Goal: Information Seeking & Learning: Check status

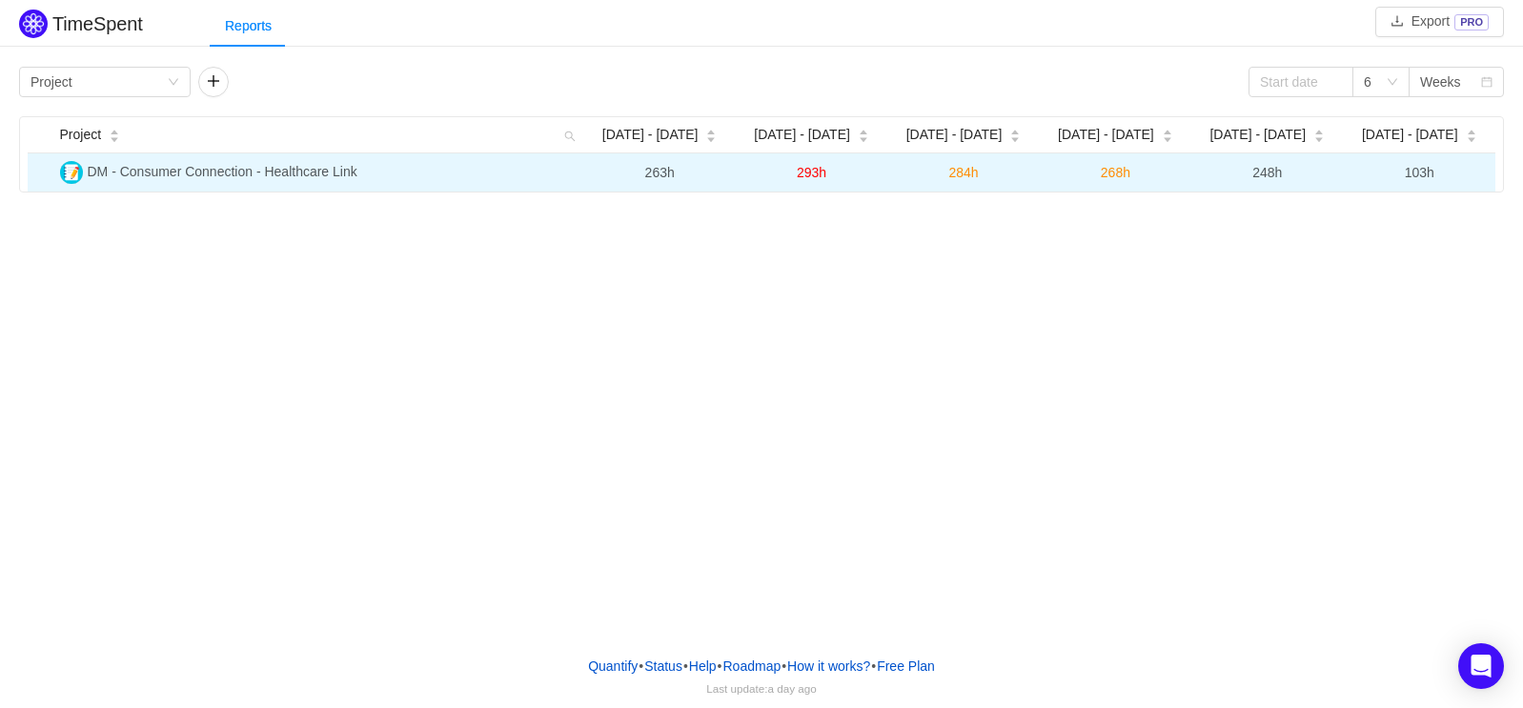
click at [352, 180] on td "DM - Consumer Connection - Healthcare Link" at bounding box center [318, 172] width 532 height 38
click at [919, 185] on td "284h" at bounding box center [963, 172] width 152 height 38
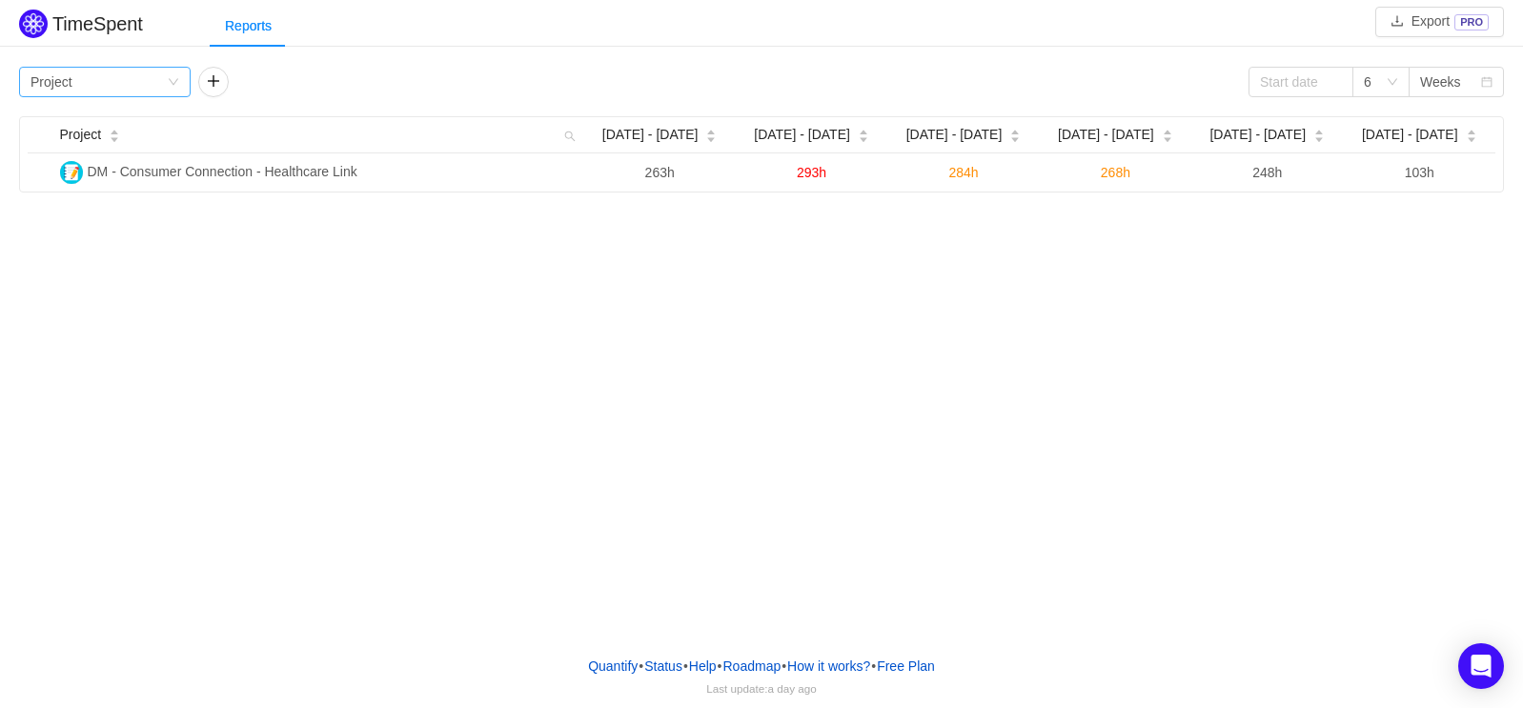
click at [176, 87] on icon "icon: down" at bounding box center [173, 82] width 11 height 13
click at [144, 207] on li "Epic" at bounding box center [105, 211] width 172 height 30
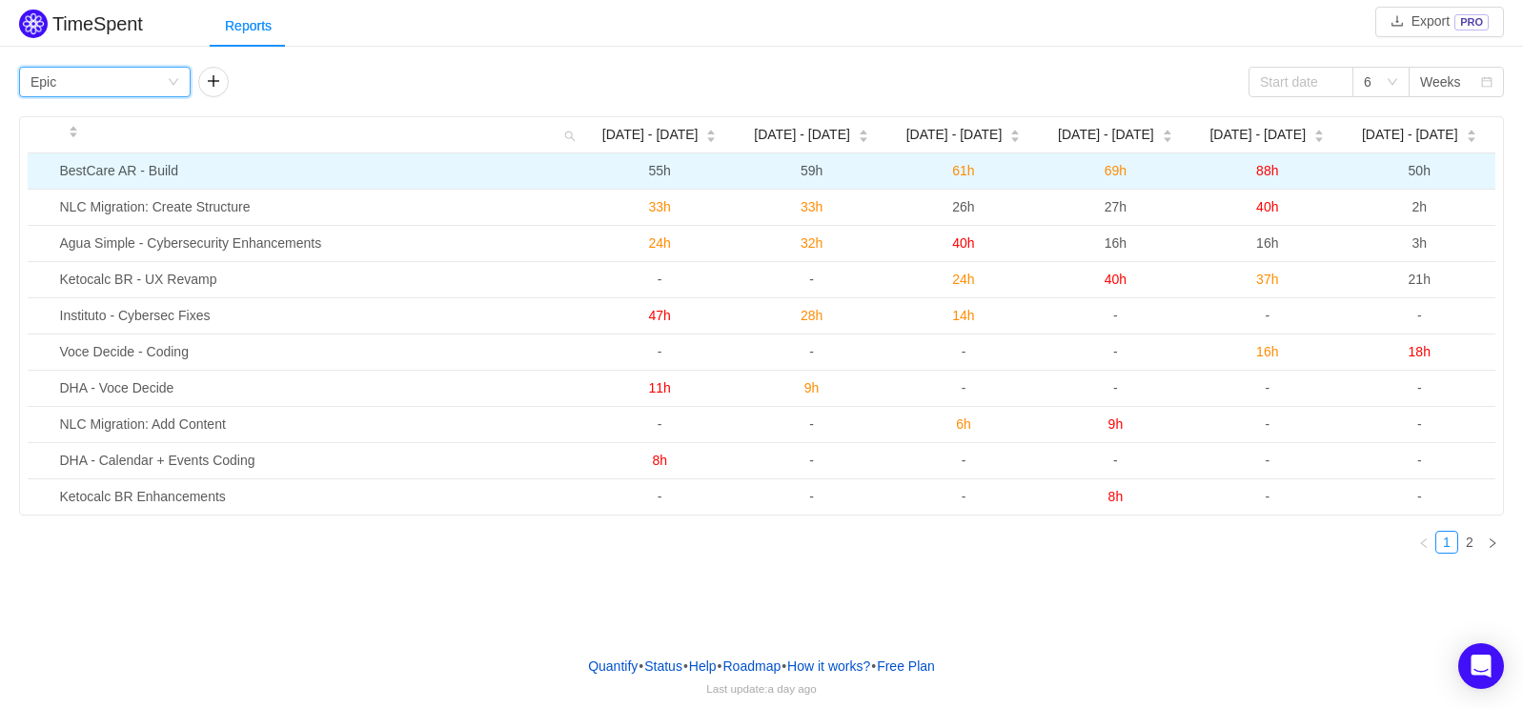
click at [661, 171] on span "55h" at bounding box center [659, 170] width 22 height 15
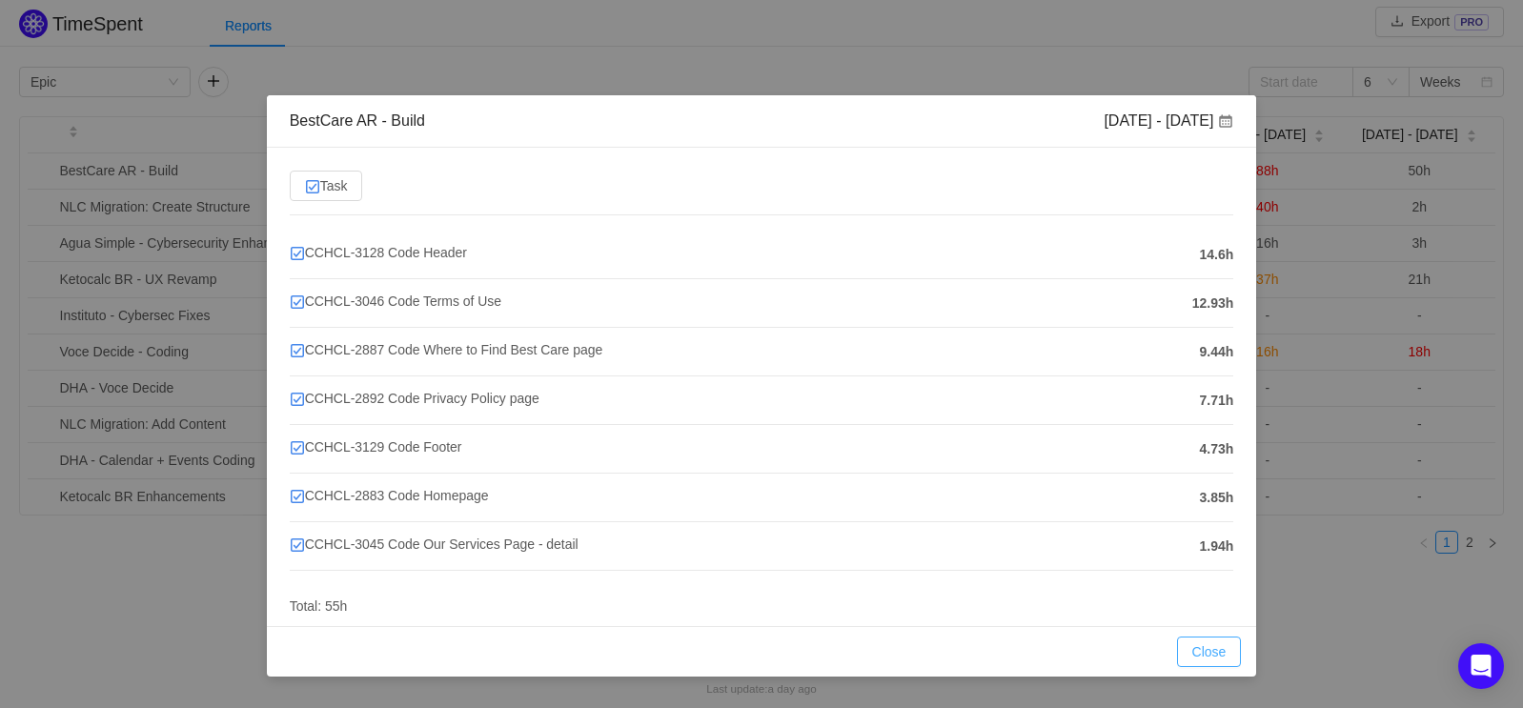
click at [1213, 646] on button "Close" at bounding box center [1209, 652] width 65 height 30
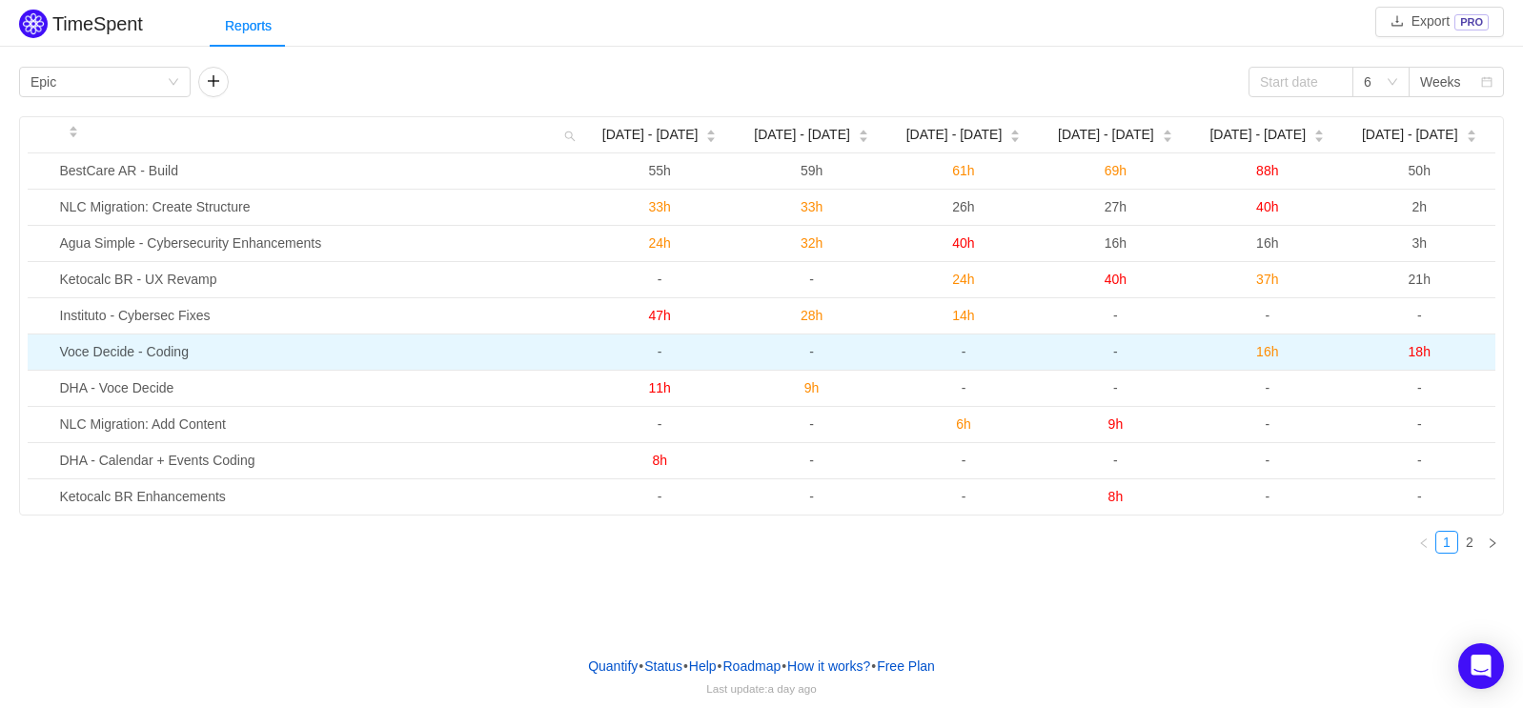
click at [962, 355] on span "-" at bounding box center [964, 351] width 5 height 15
click at [1264, 352] on span "16h" at bounding box center [1267, 351] width 22 height 15
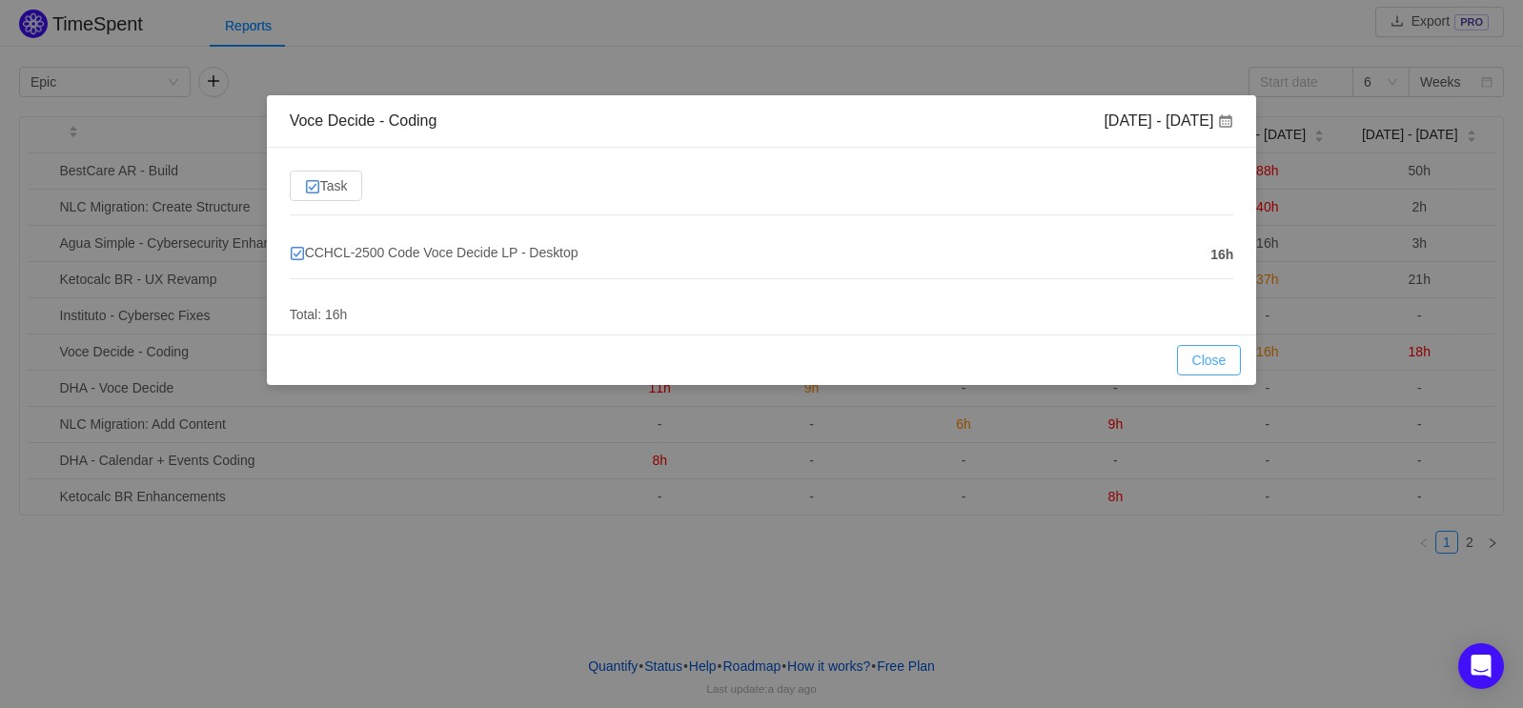
click at [1213, 357] on button "Close" at bounding box center [1209, 360] width 65 height 30
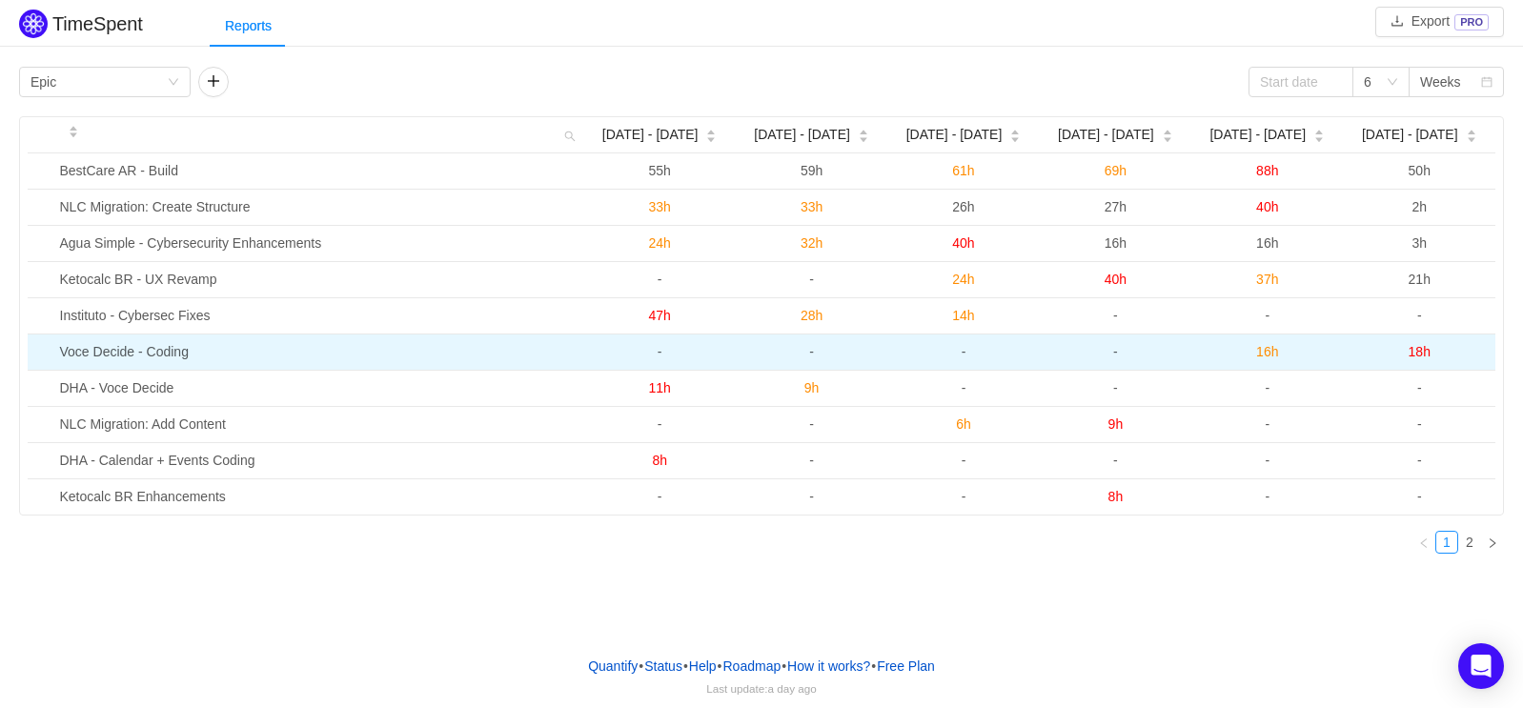
click at [1417, 359] on span "18h" at bounding box center [1420, 351] width 22 height 15
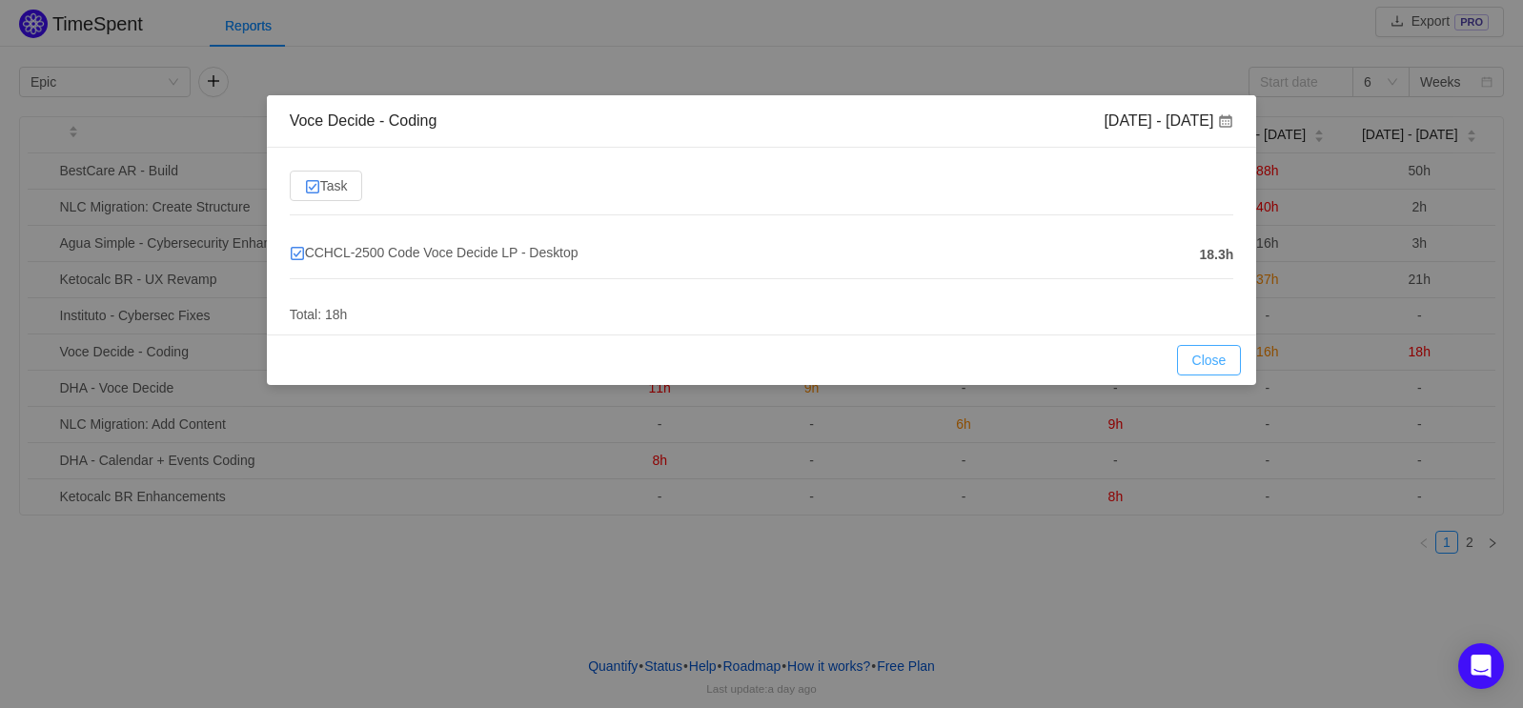
click at [1228, 364] on button "Close" at bounding box center [1209, 360] width 65 height 30
